Goal: Information Seeking & Learning: Learn about a topic

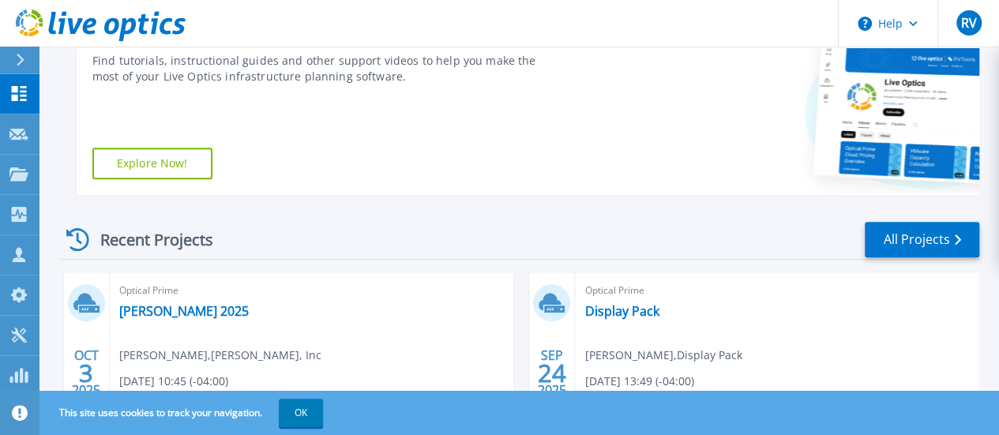
scroll to position [284, 0]
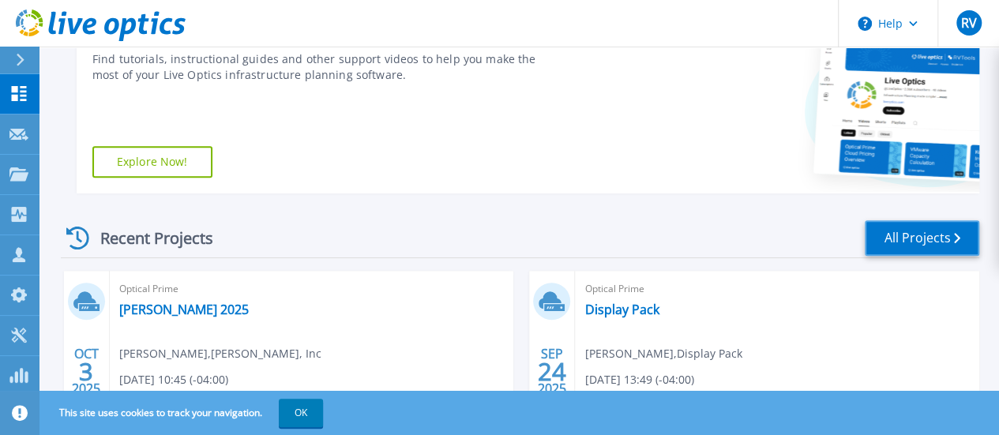
click at [905, 240] on link "All Projects" at bounding box center [922, 238] width 115 height 36
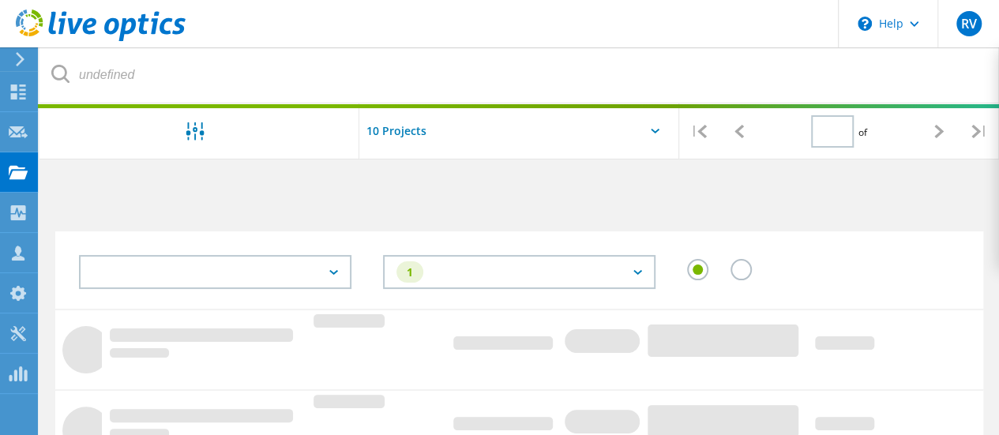
type input "1"
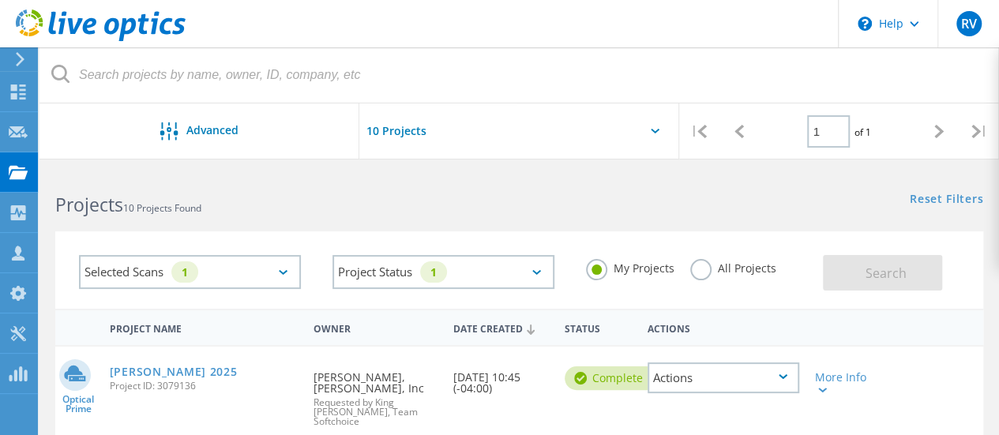
click at [698, 271] on label "All Projects" at bounding box center [733, 266] width 86 height 15
click at [0, 0] on input "All Projects" at bounding box center [0, 0] width 0 height 0
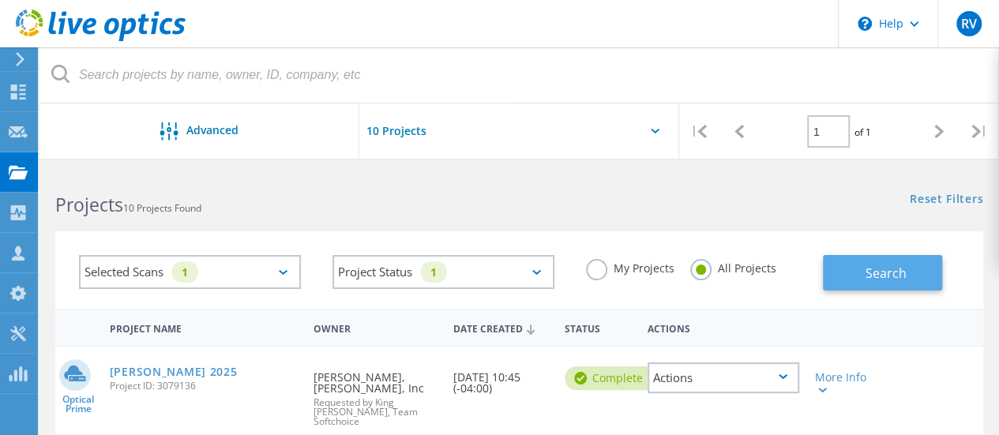
click at [889, 290] on button "Search" at bounding box center [882, 273] width 119 height 36
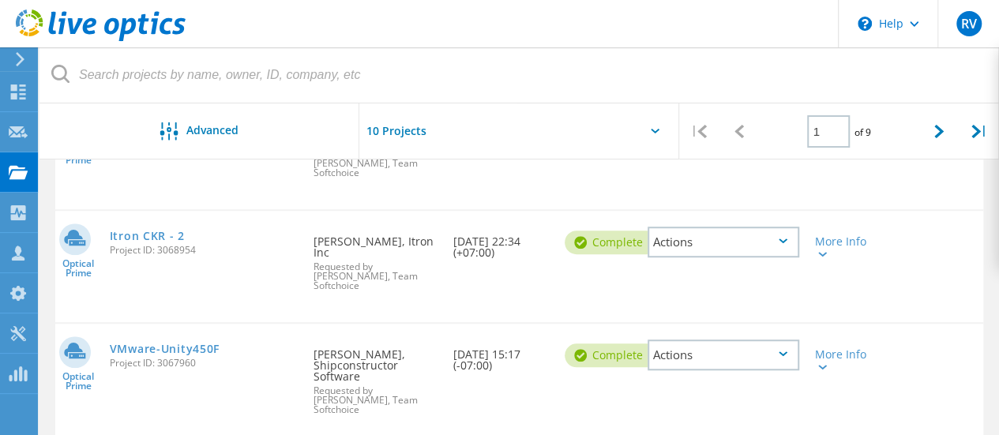
scroll to position [457, 0]
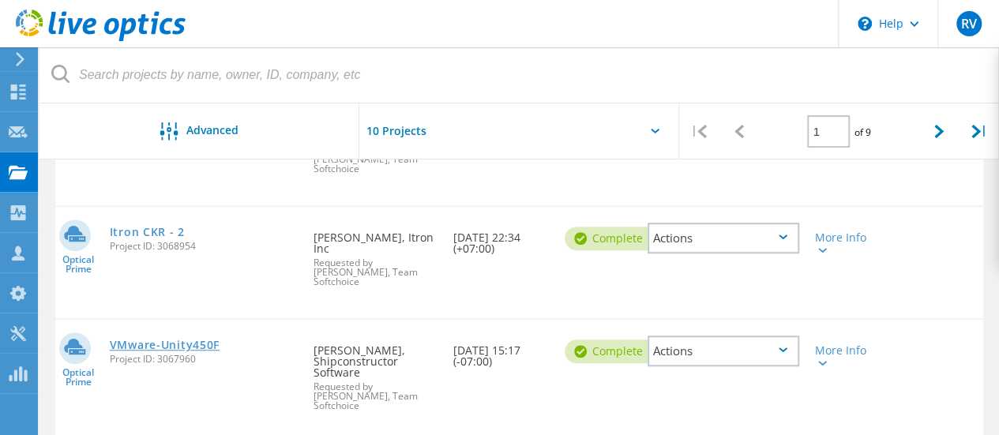
click at [200, 340] on link "VMware-Unity450F" at bounding box center [165, 345] width 110 height 11
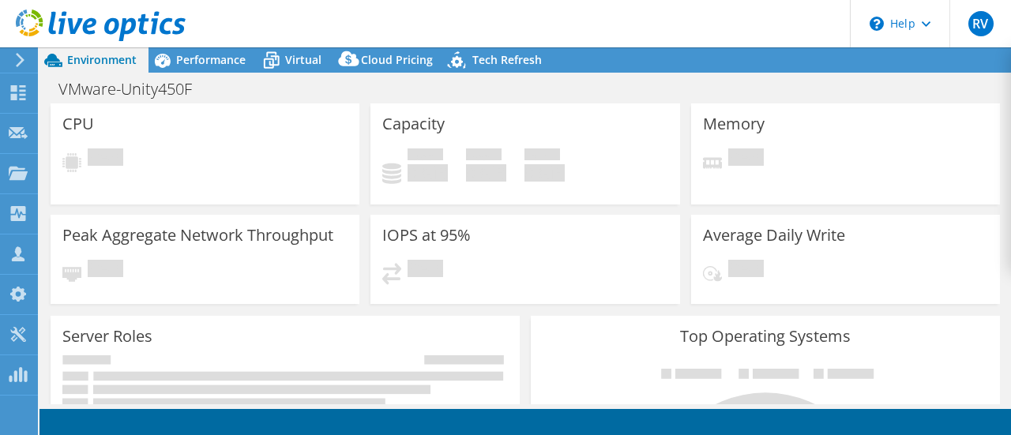
select select "USD"
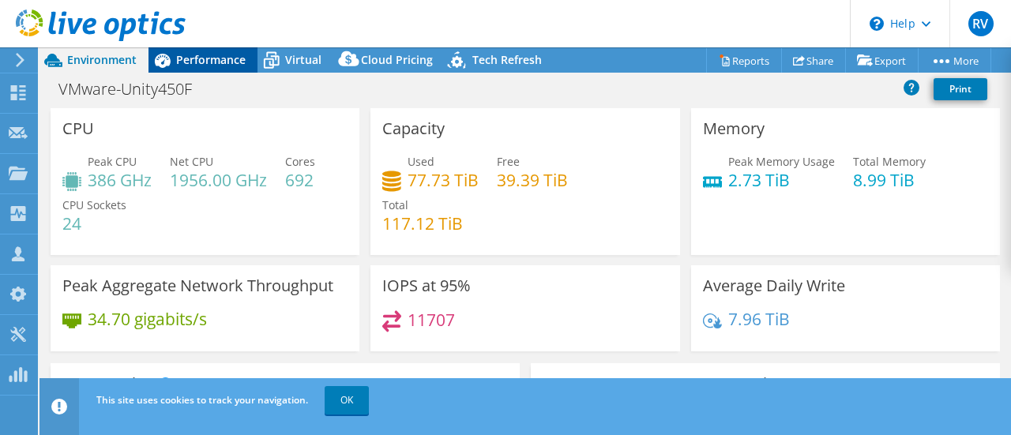
click at [215, 56] on span "Performance" at bounding box center [211, 59] width 70 height 15
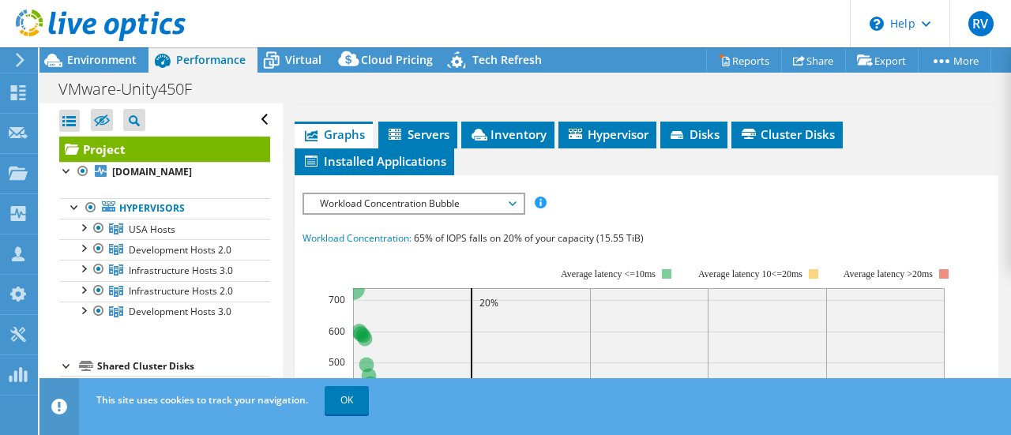
scroll to position [404, 0]
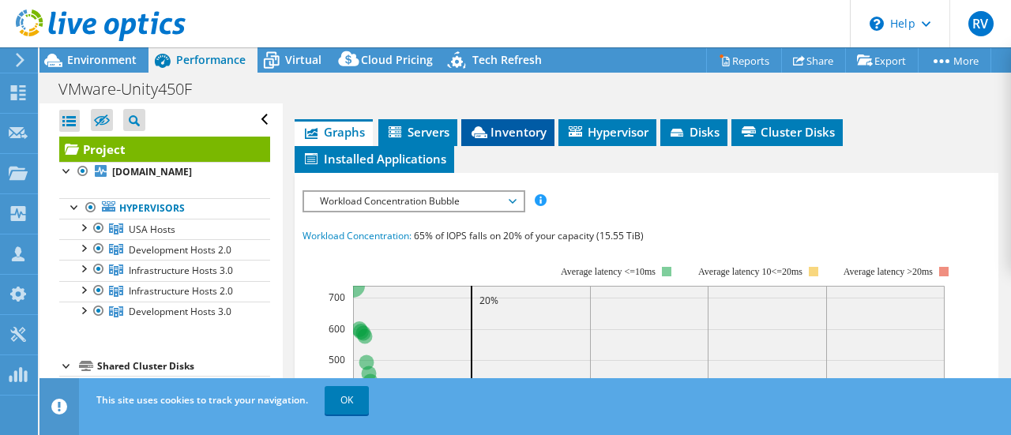
click at [496, 140] on span "Inventory" at bounding box center [507, 132] width 77 height 16
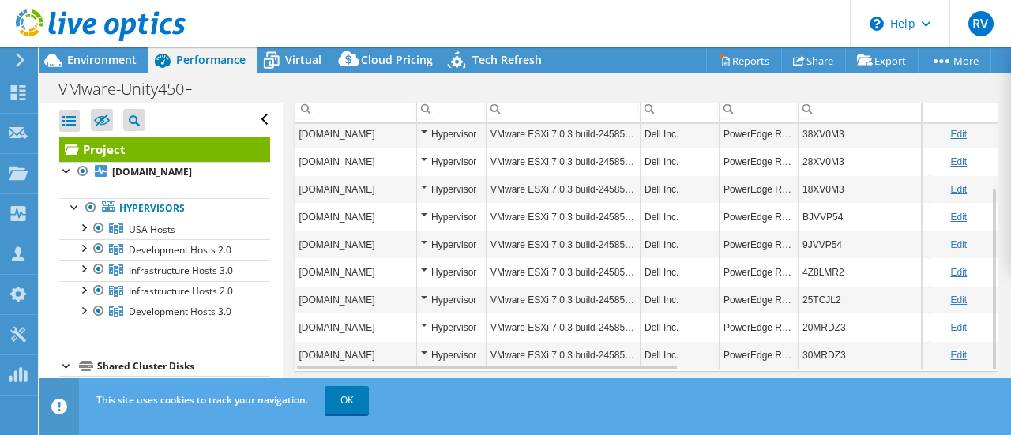
scroll to position [568, 0]
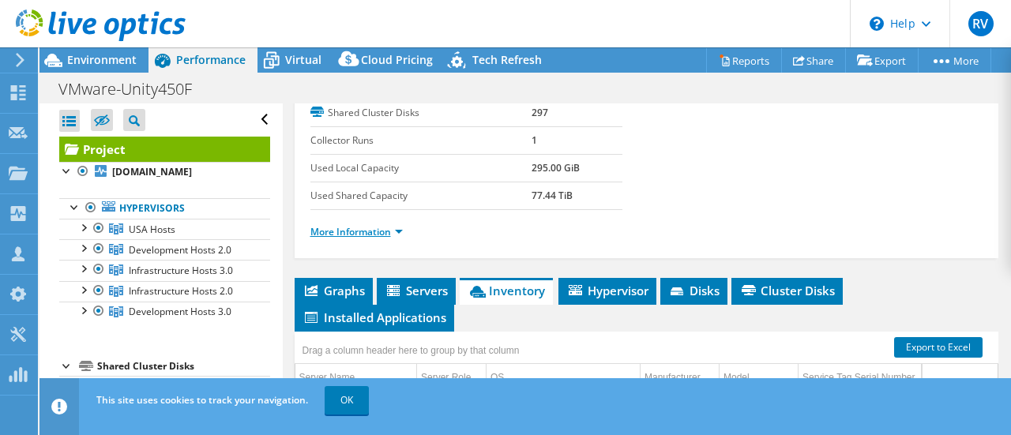
click at [389, 239] on link "More Information" at bounding box center [356, 231] width 92 height 13
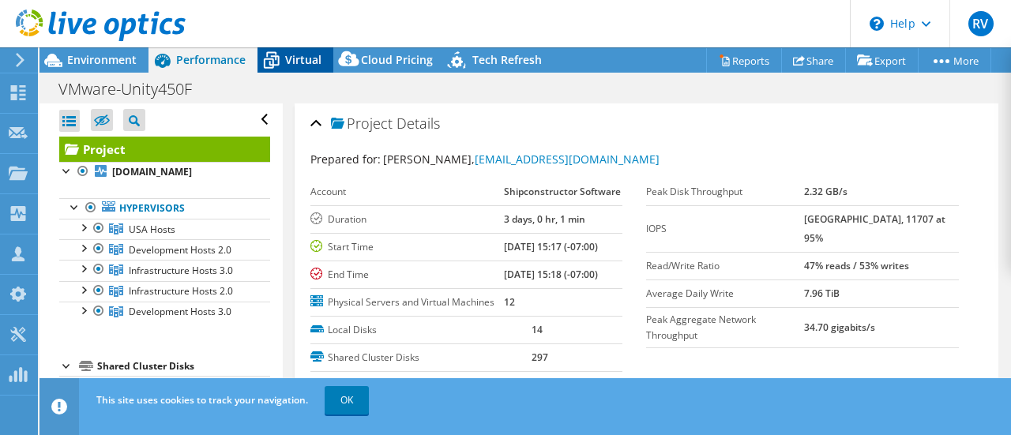
click at [310, 67] on div "Virtual" at bounding box center [295, 59] width 76 height 25
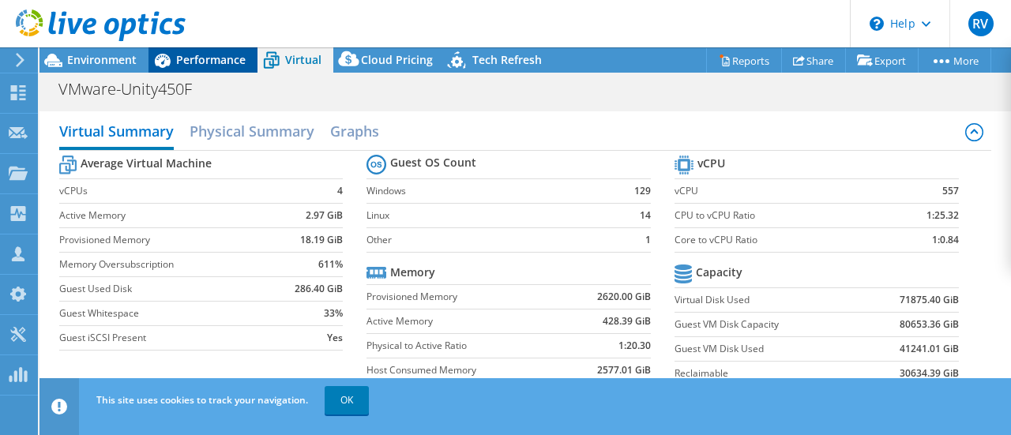
click at [211, 67] on div "Performance" at bounding box center [202, 59] width 109 height 25
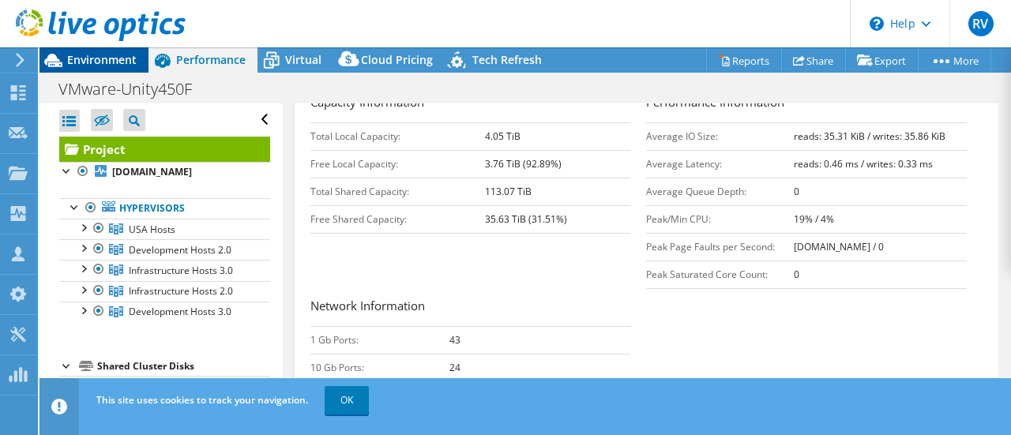
click at [107, 64] on span "Environment" at bounding box center [102, 59] width 70 height 15
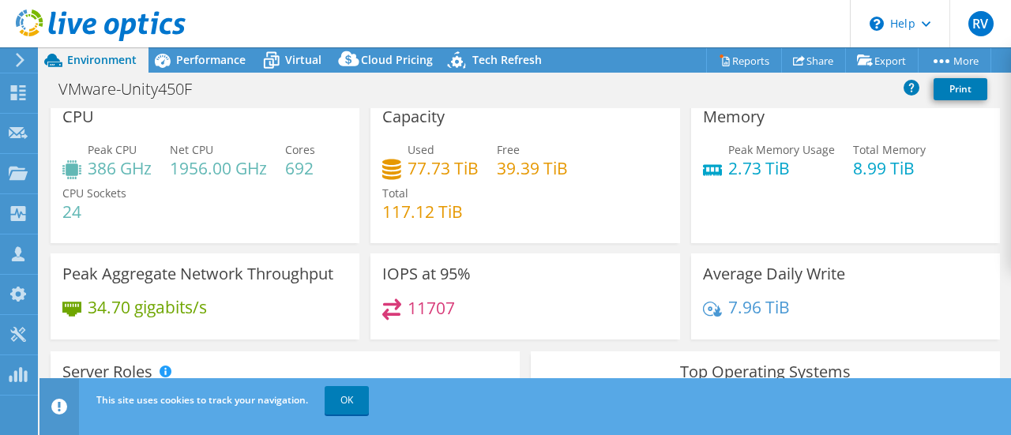
scroll to position [13, 0]
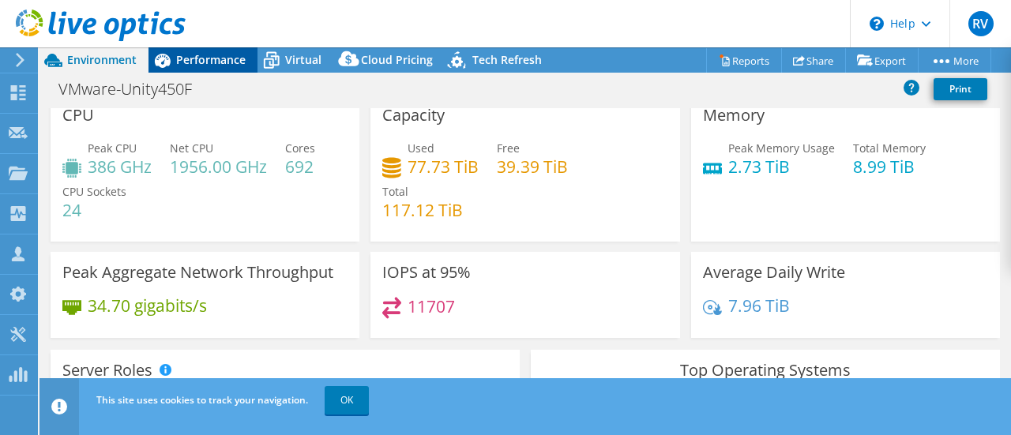
click at [231, 56] on span "Performance" at bounding box center [211, 59] width 70 height 15
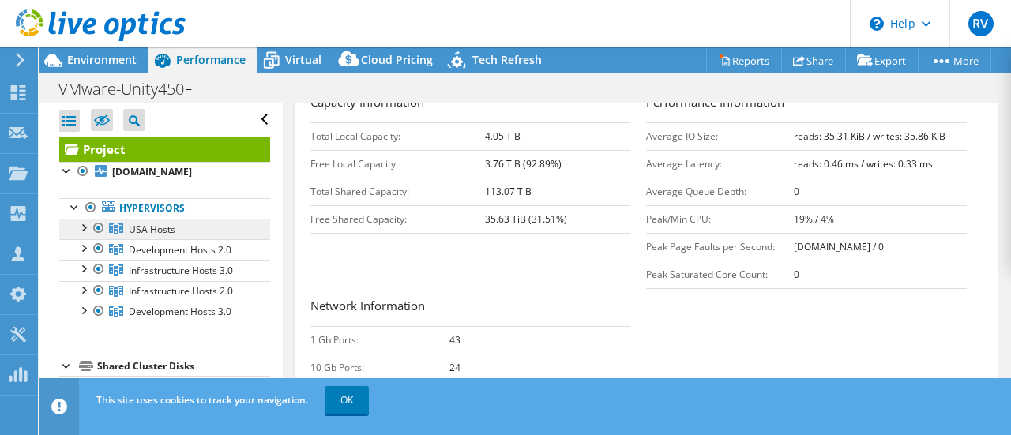
click at [166, 233] on span "USA Hosts" at bounding box center [152, 229] width 47 height 13
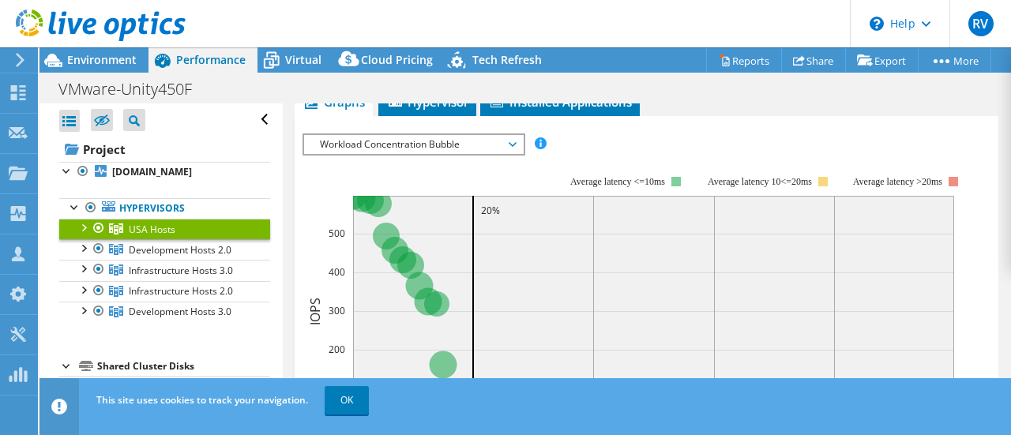
scroll to position [324, 0]
click at [508, 138] on span "Workload Concentration Bubble" at bounding box center [413, 143] width 203 height 19
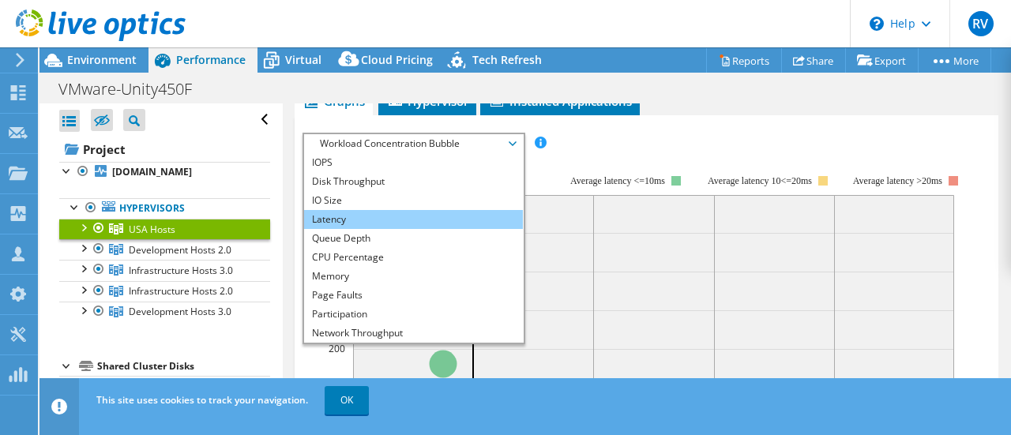
click at [472, 211] on li "Latency" at bounding box center [413, 219] width 219 height 19
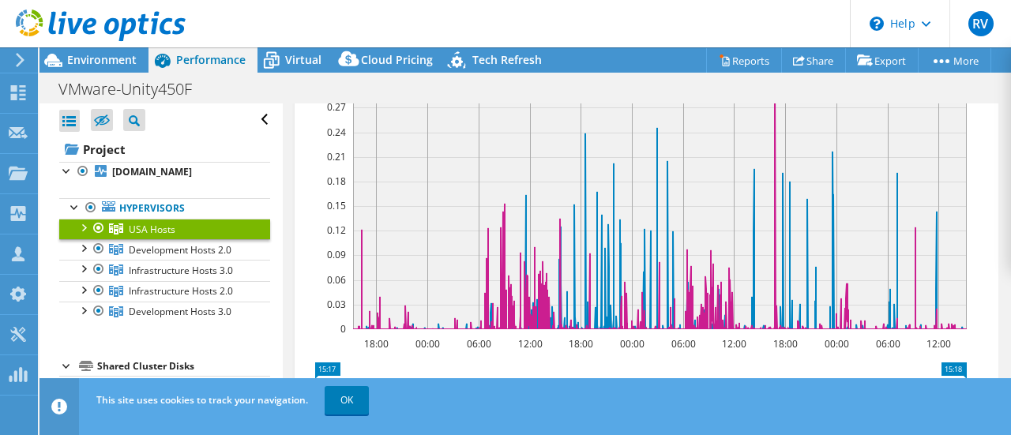
scroll to position [432, 0]
click at [200, 253] on span "Development Hosts 2.0" at bounding box center [180, 249] width 103 height 13
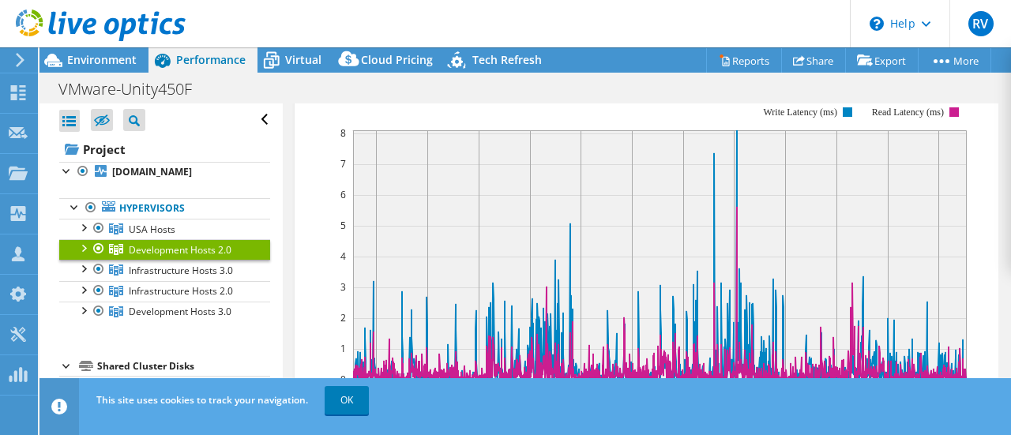
scroll to position [386, 0]
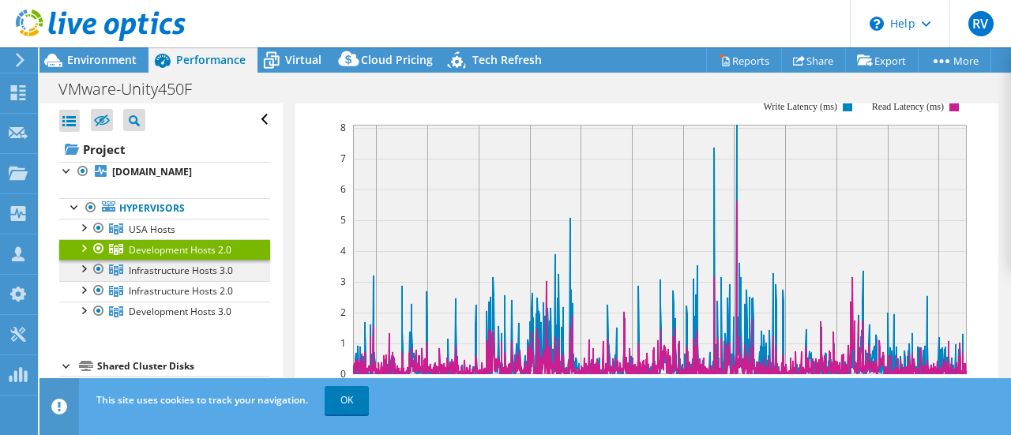
click at [182, 274] on span "Infrastructure Hosts 3.0" at bounding box center [181, 270] width 104 height 13
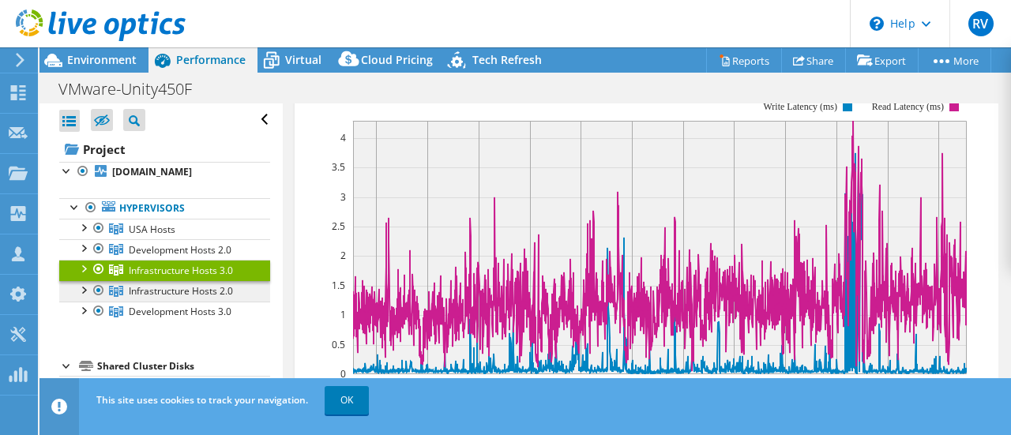
click at [182, 291] on span "Infrastructure Hosts 2.0" at bounding box center [181, 290] width 104 height 13
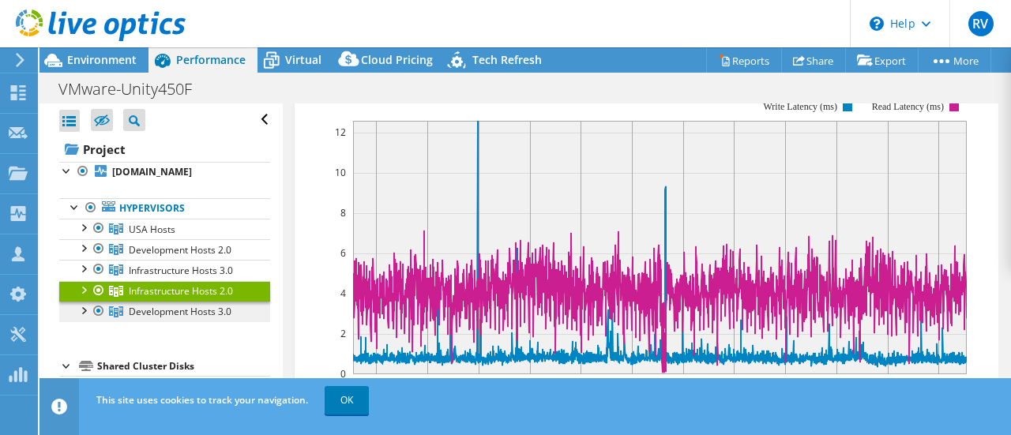
click at [211, 316] on link "Development Hosts 3.0" at bounding box center [164, 312] width 211 height 21
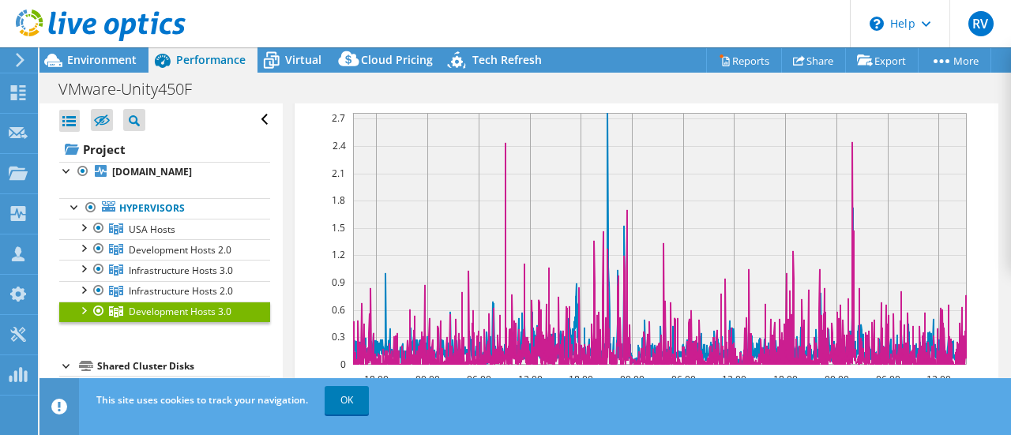
scroll to position [398, 0]
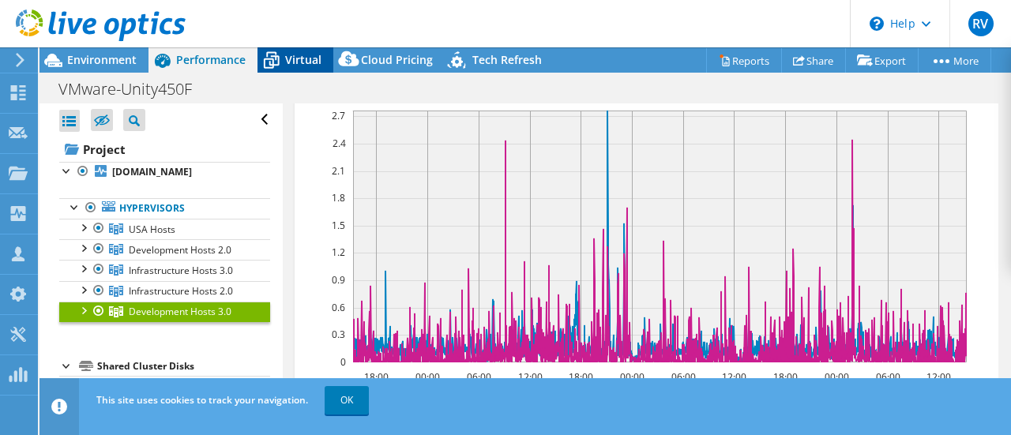
click at [302, 51] on div "Virtual" at bounding box center [295, 59] width 76 height 25
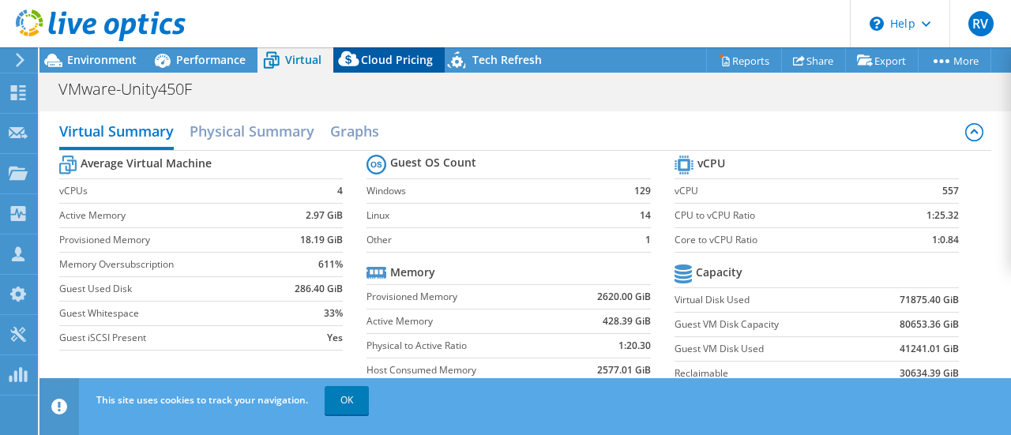
click at [375, 56] on span "Cloud Pricing" at bounding box center [397, 59] width 72 height 15
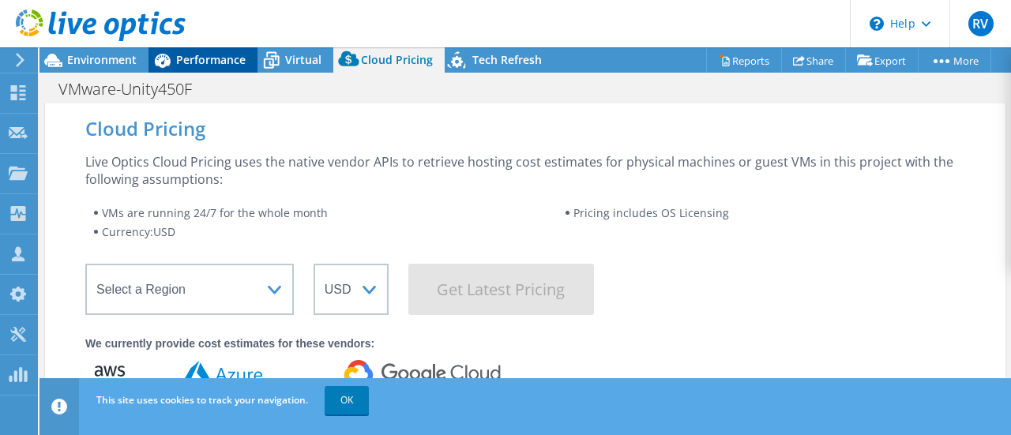
click at [212, 64] on span "Performance" at bounding box center [211, 59] width 70 height 15
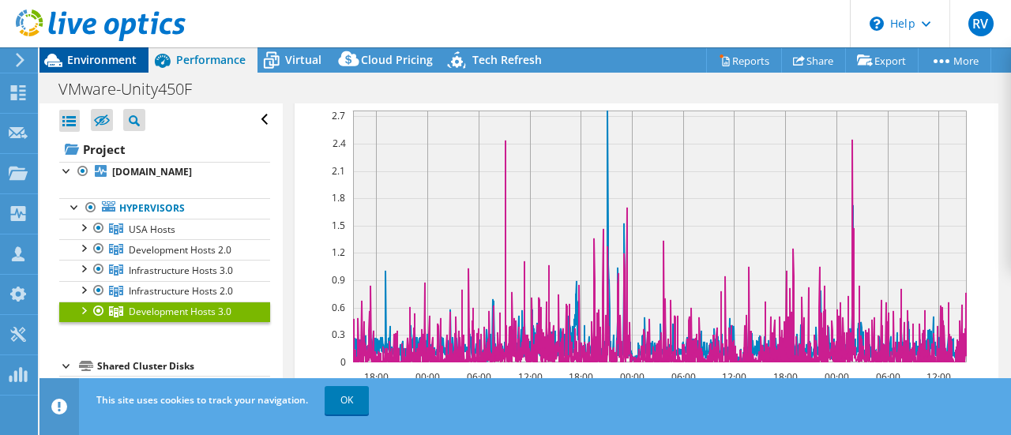
click at [95, 66] on span "Environment" at bounding box center [102, 59] width 70 height 15
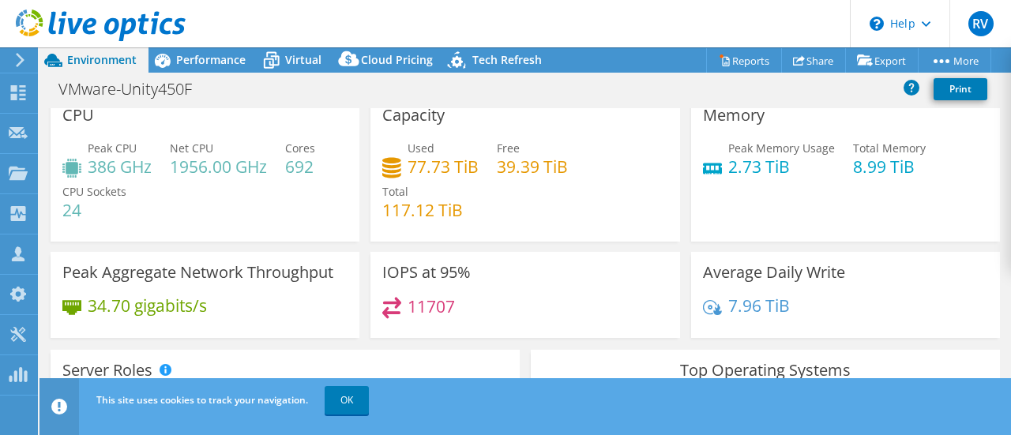
scroll to position [14, 0]
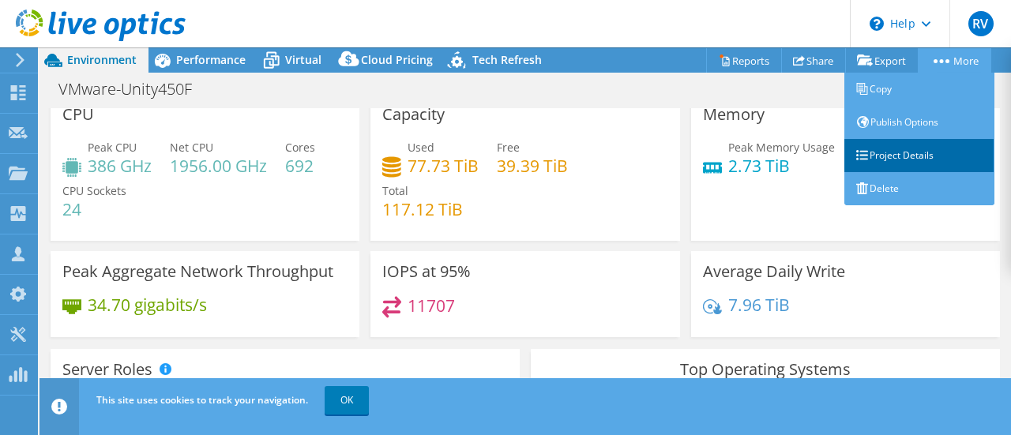
click at [899, 156] on link "Project Details" at bounding box center [919, 155] width 150 height 33
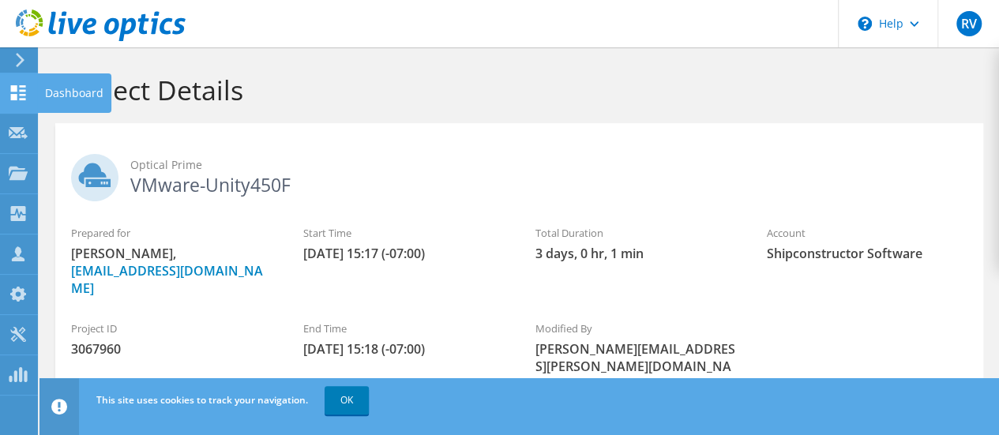
click at [14, 98] on use at bounding box center [18, 92] width 15 height 15
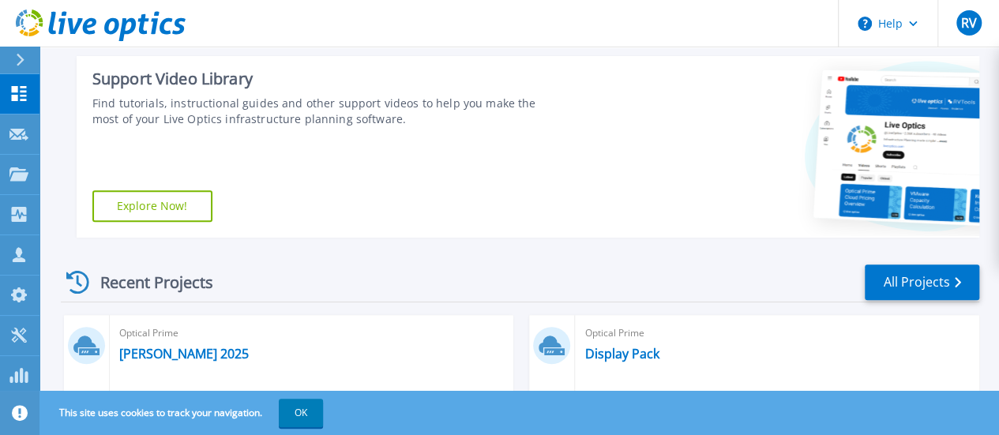
scroll to position [238, 0]
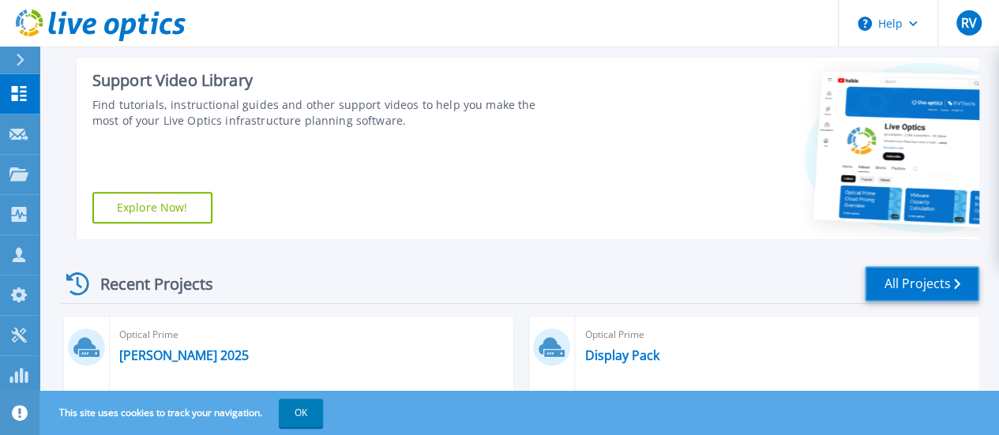
click at [946, 281] on link "All Projects" at bounding box center [922, 284] width 115 height 36
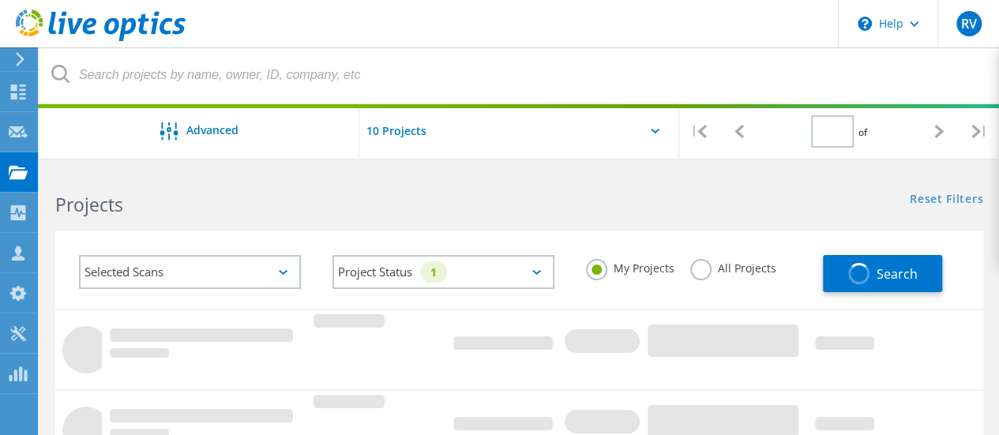
type input "1"
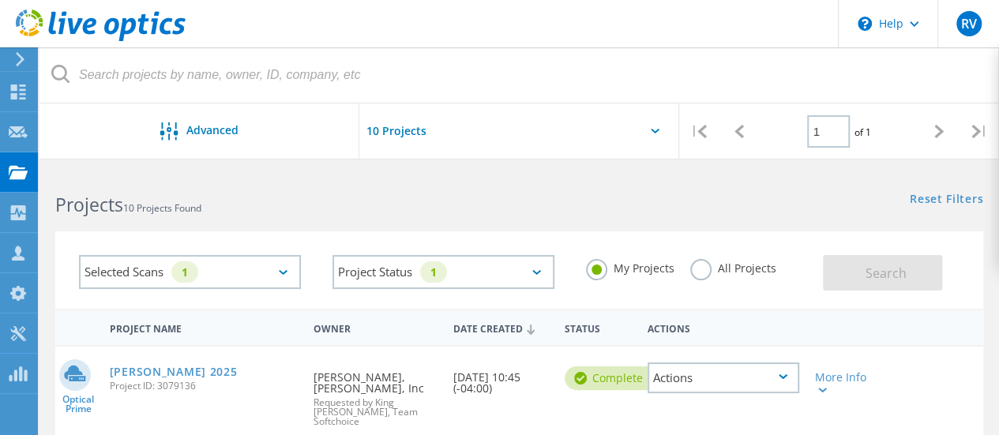
click at [701, 259] on label "All Projects" at bounding box center [733, 266] width 86 height 15
click at [0, 0] on input "All Projects" at bounding box center [0, 0] width 0 height 0
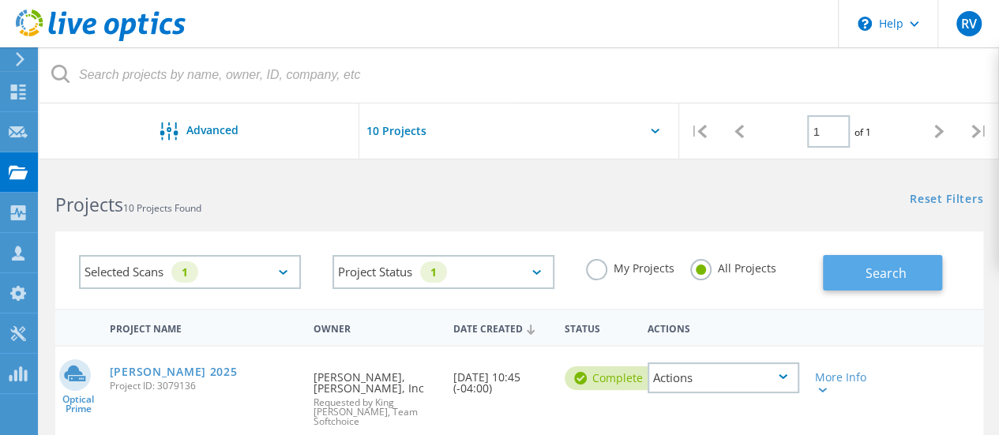
click at [860, 275] on button "Search" at bounding box center [882, 273] width 119 height 36
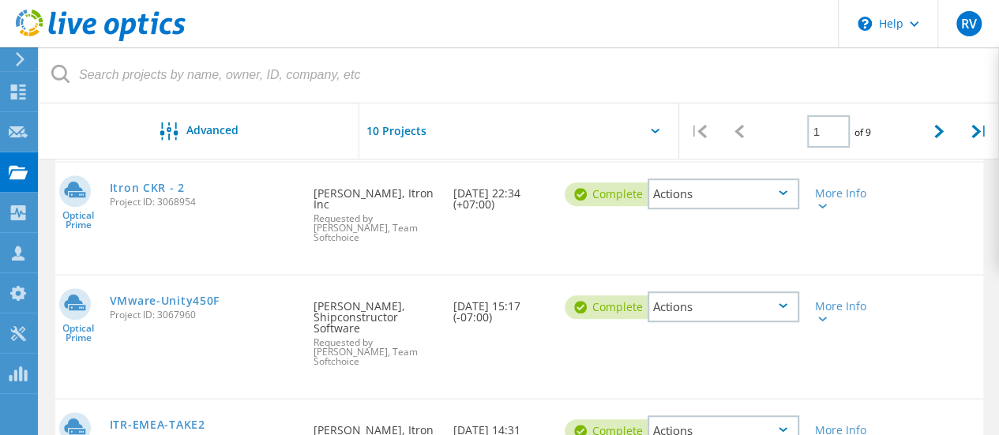
scroll to position [502, 0]
